Goal: Find specific page/section: Find specific page/section

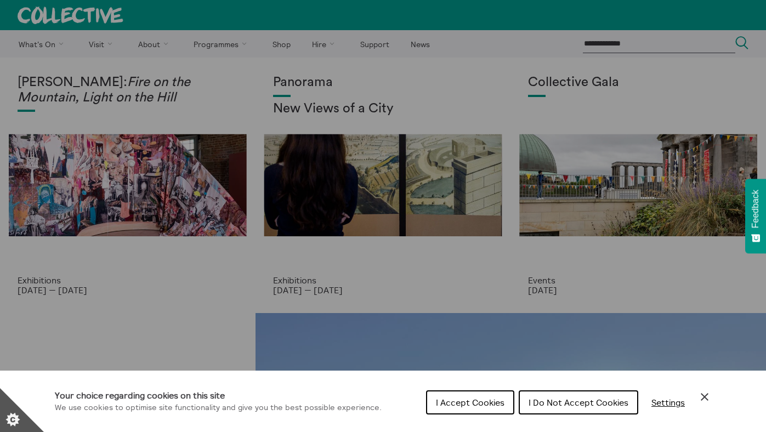
click at [705, 394] on icon "Close Cookie Control" at bounding box center [704, 396] width 13 height 13
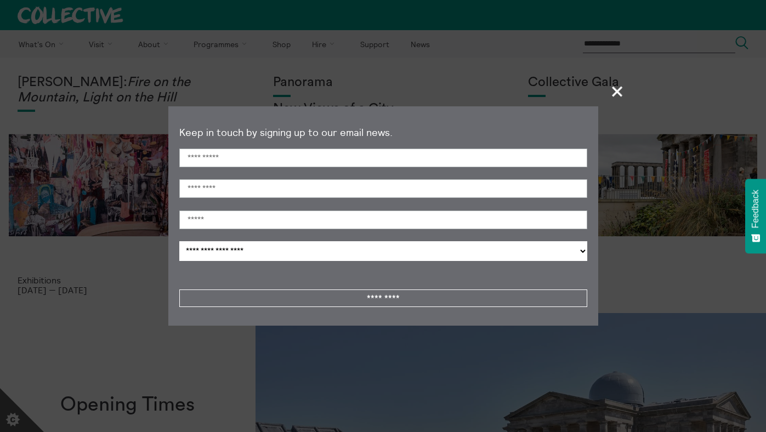
click at [613, 90] on span "+" at bounding box center [617, 91] width 32 height 32
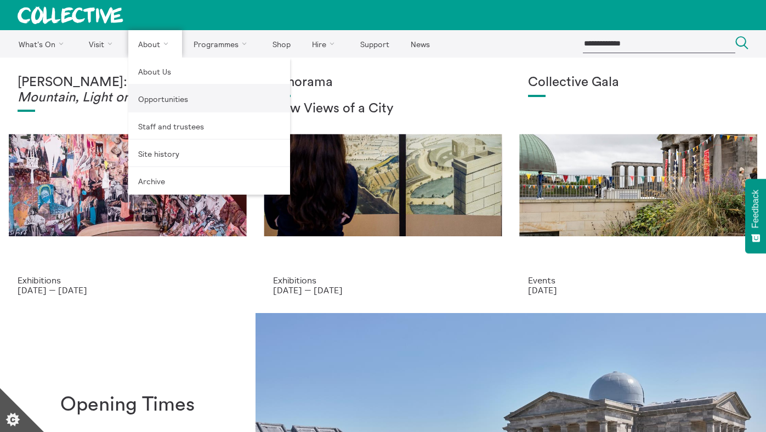
click at [166, 93] on link "Opportunities" at bounding box center [209, 98] width 162 height 27
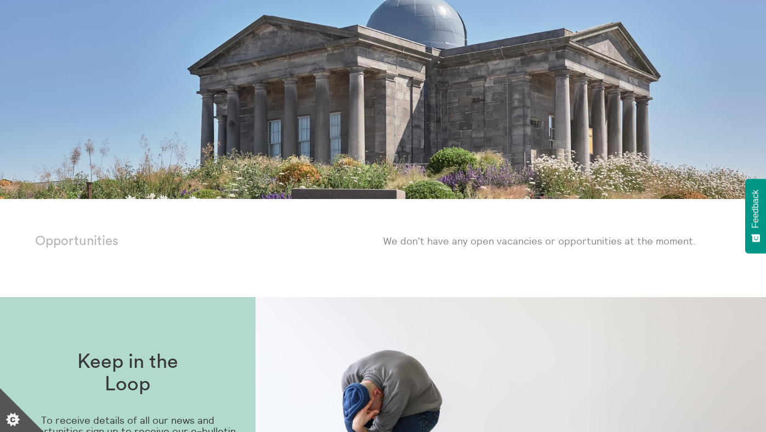
scroll to position [615, 0]
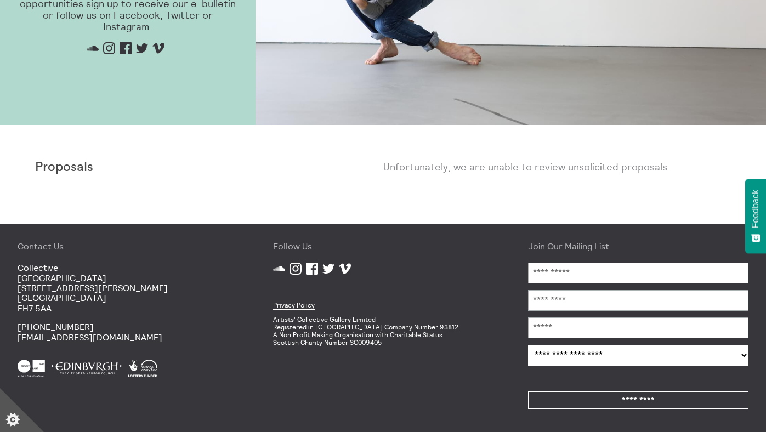
click at [295, 265] on icon "Instagram" at bounding box center [296, 269] width 12 height 12
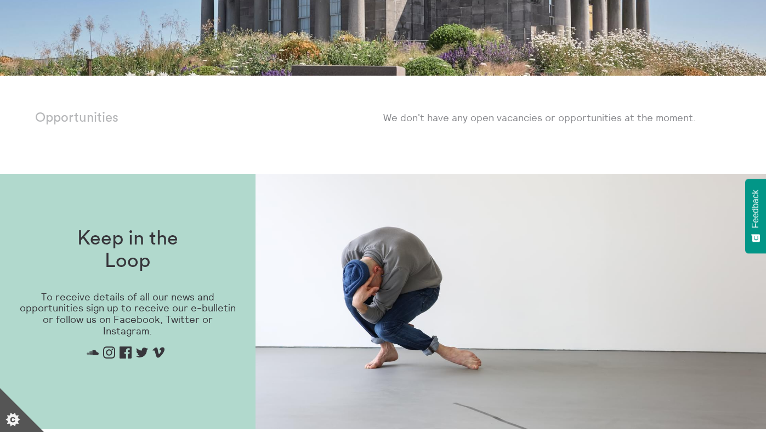
scroll to position [0, 0]
